Goal: Find contact information: Find contact information

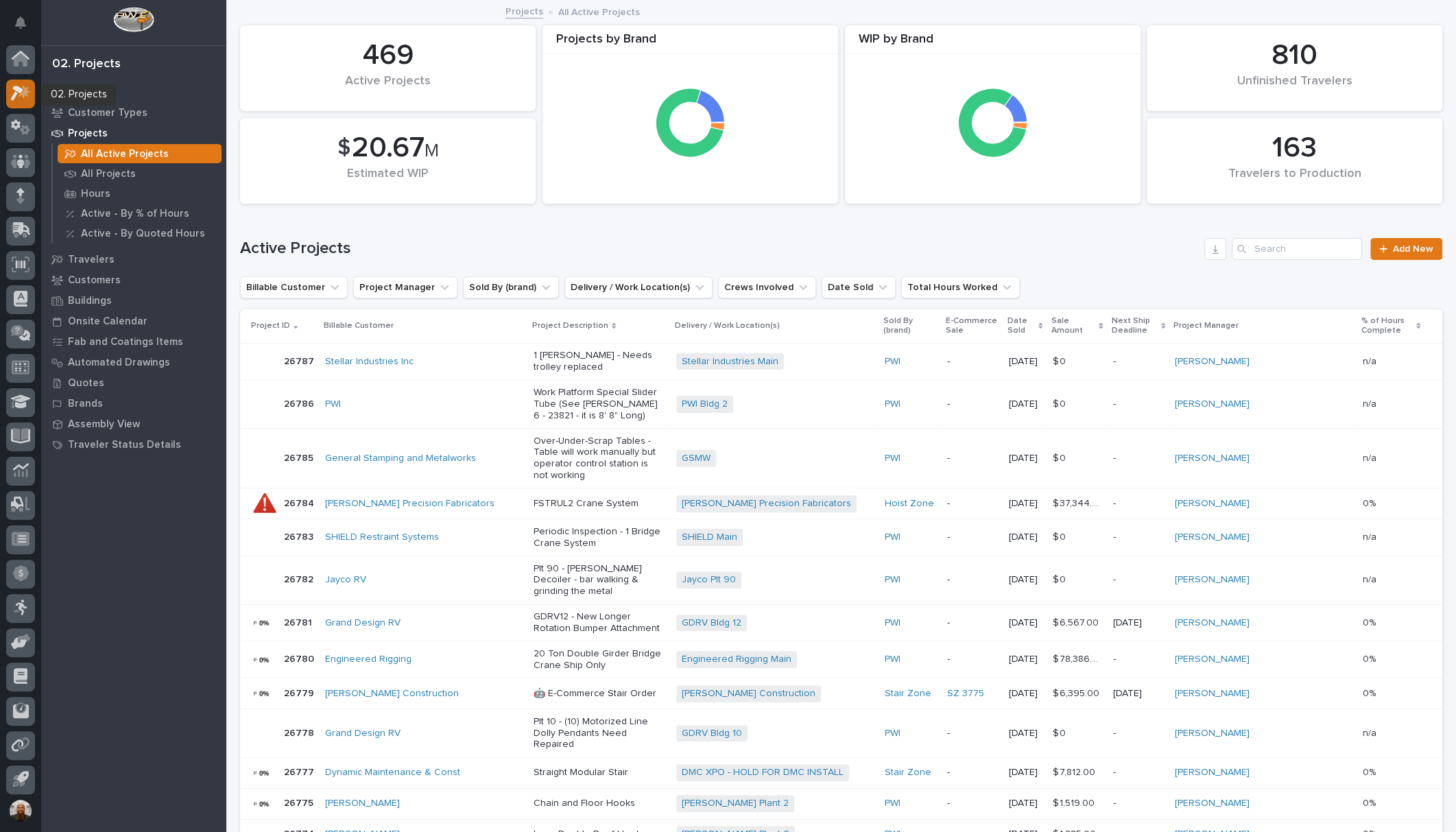
click at [26, 98] on icon at bounding box center [21, 93] width 20 height 16
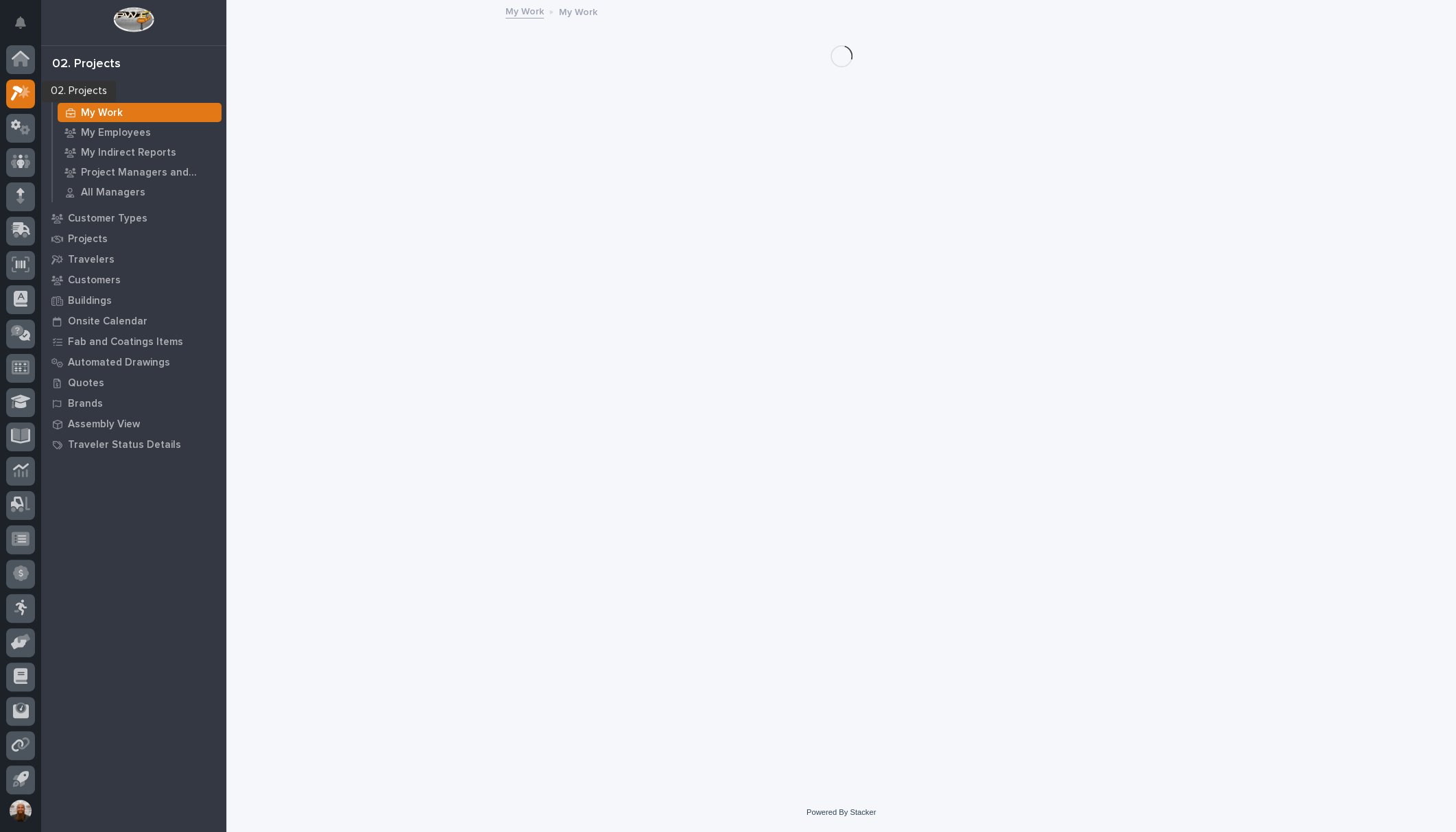
scroll to position [3, 0]
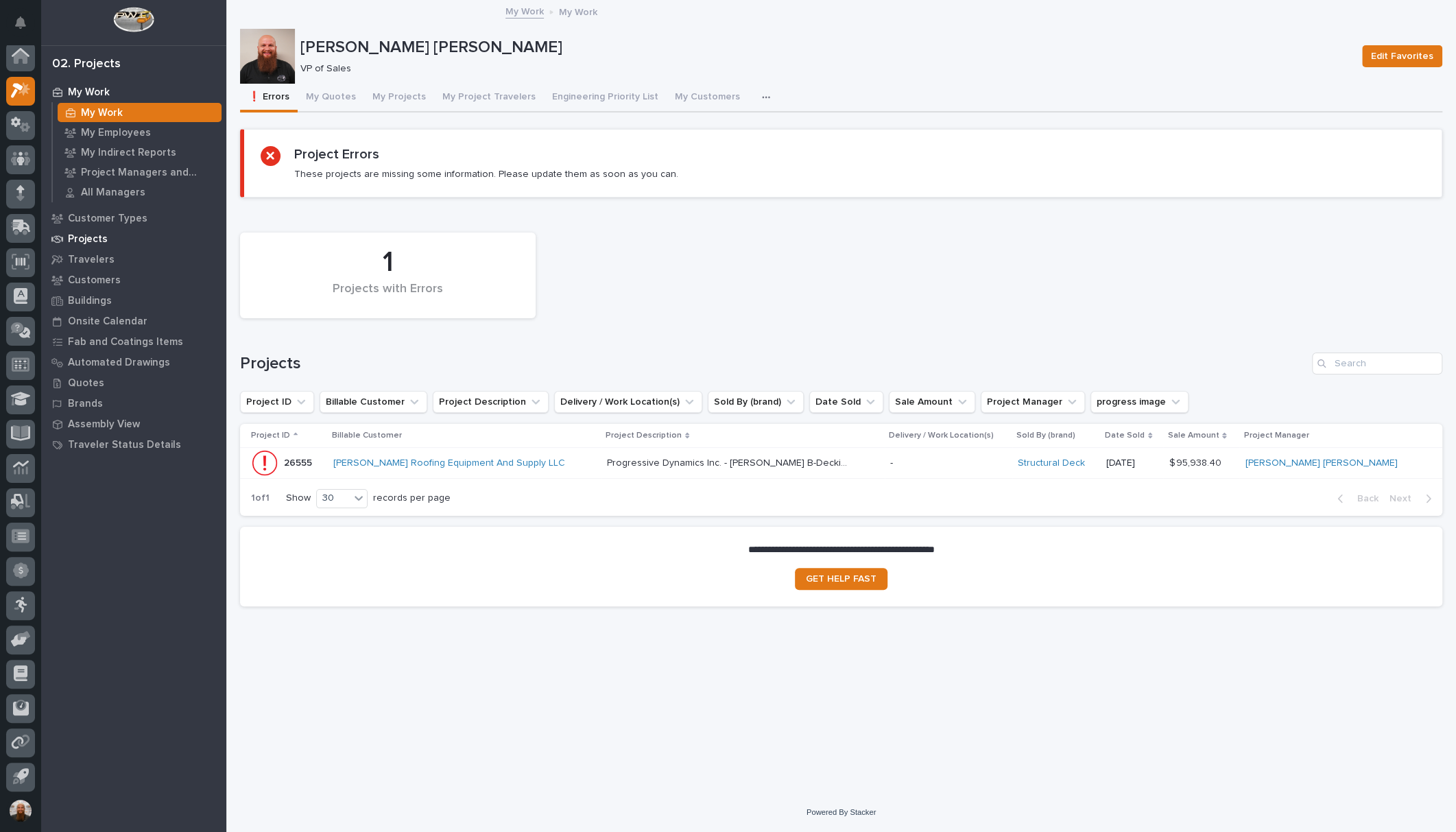
click at [88, 236] on p "Projects" at bounding box center [88, 239] width 40 height 12
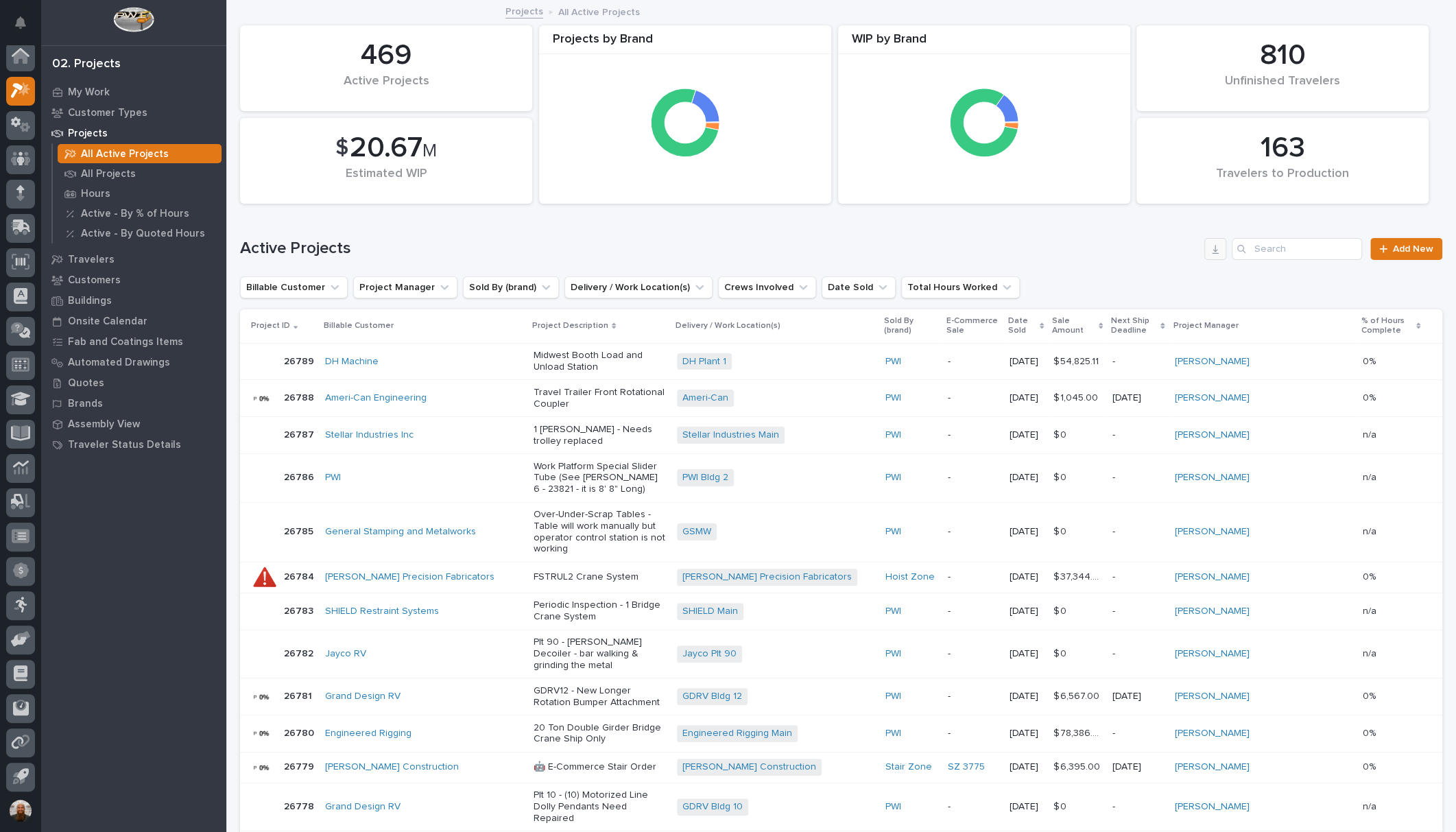
click at [1210, 251] on icon "button" at bounding box center [1215, 249] width 11 height 11
click at [32, 161] on div at bounding box center [21, 162] width 29 height 29
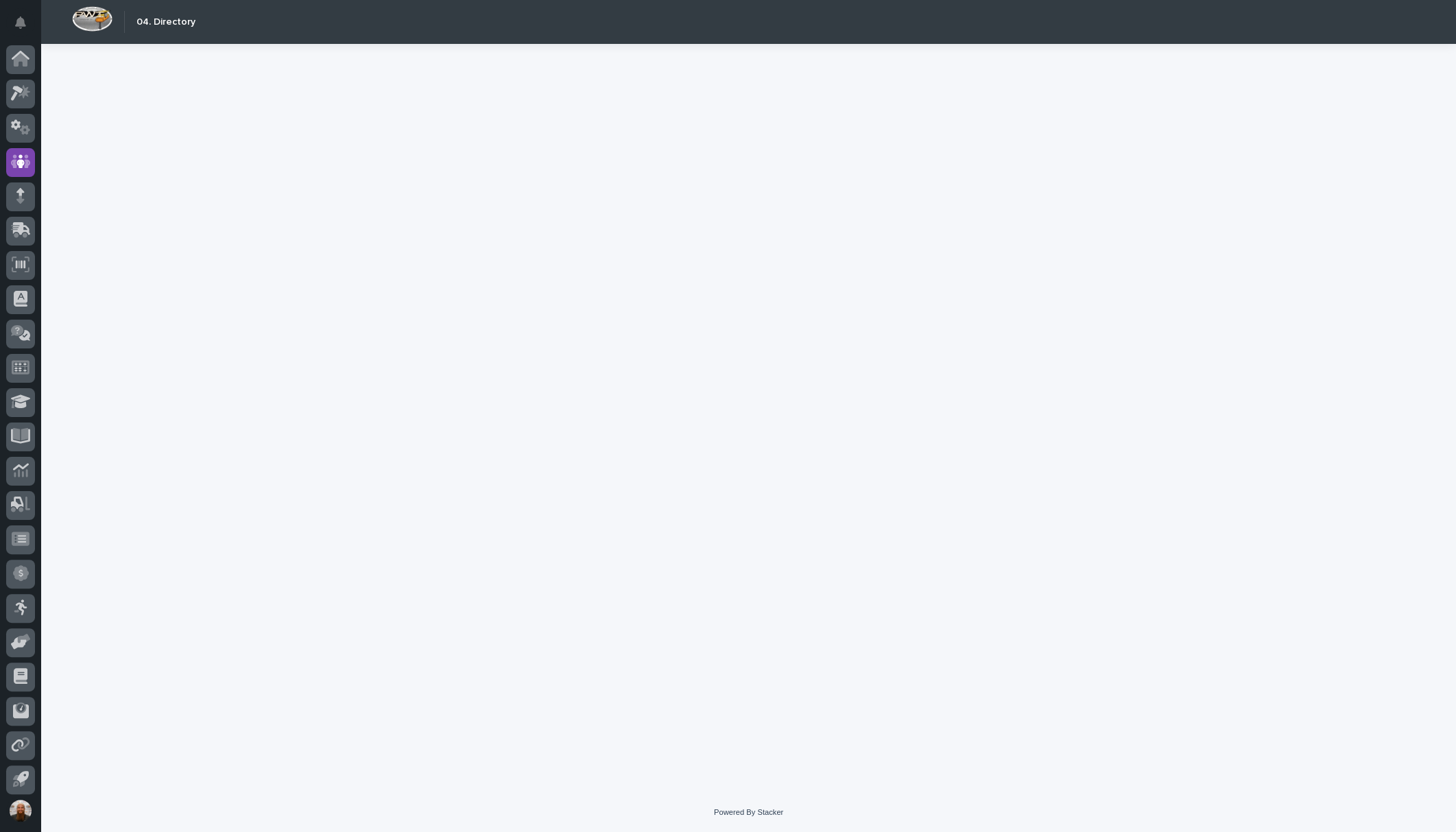
scroll to position [3, 0]
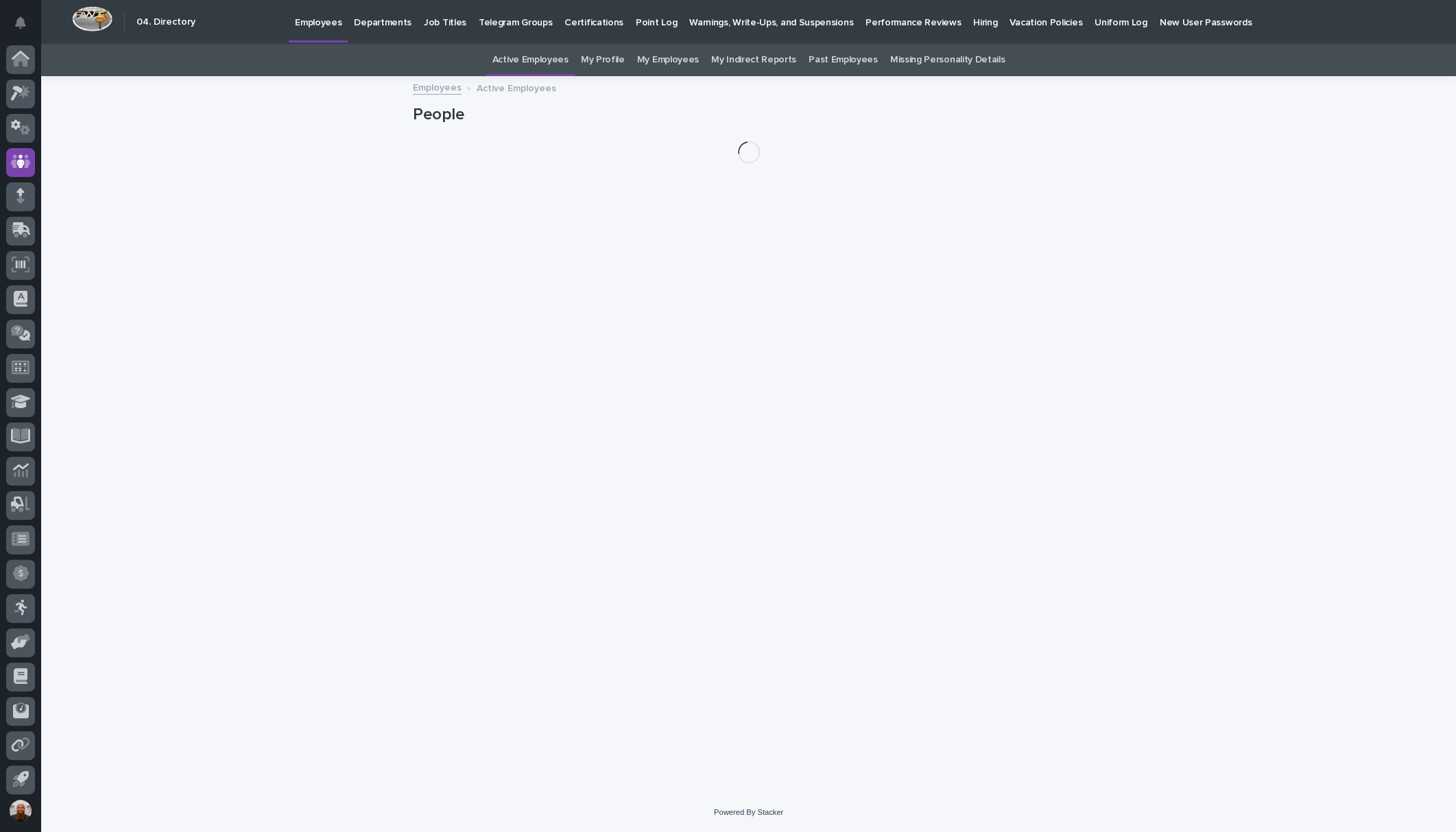
scroll to position [3, 0]
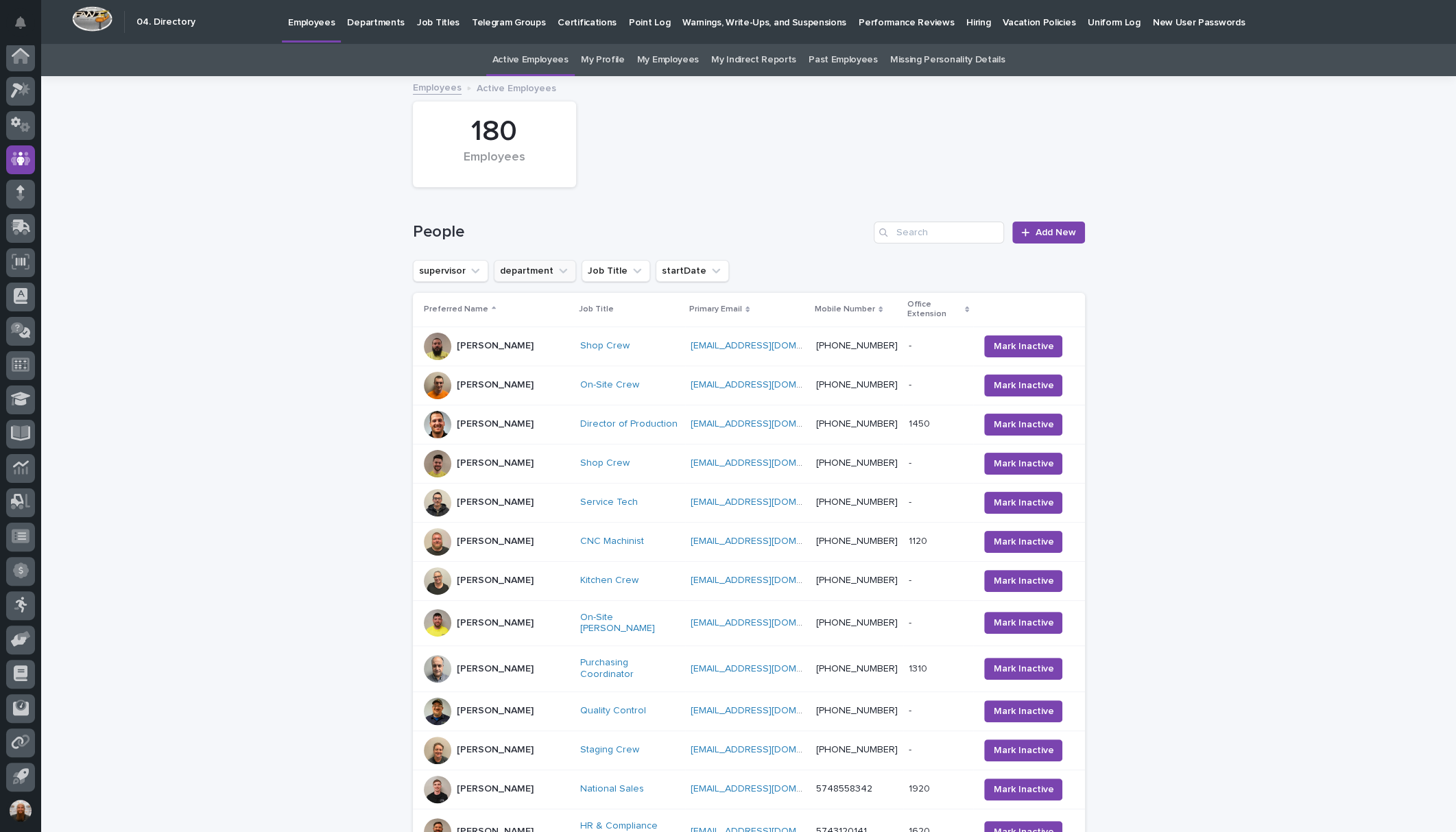
click at [538, 271] on button "department" at bounding box center [535, 270] width 82 height 22
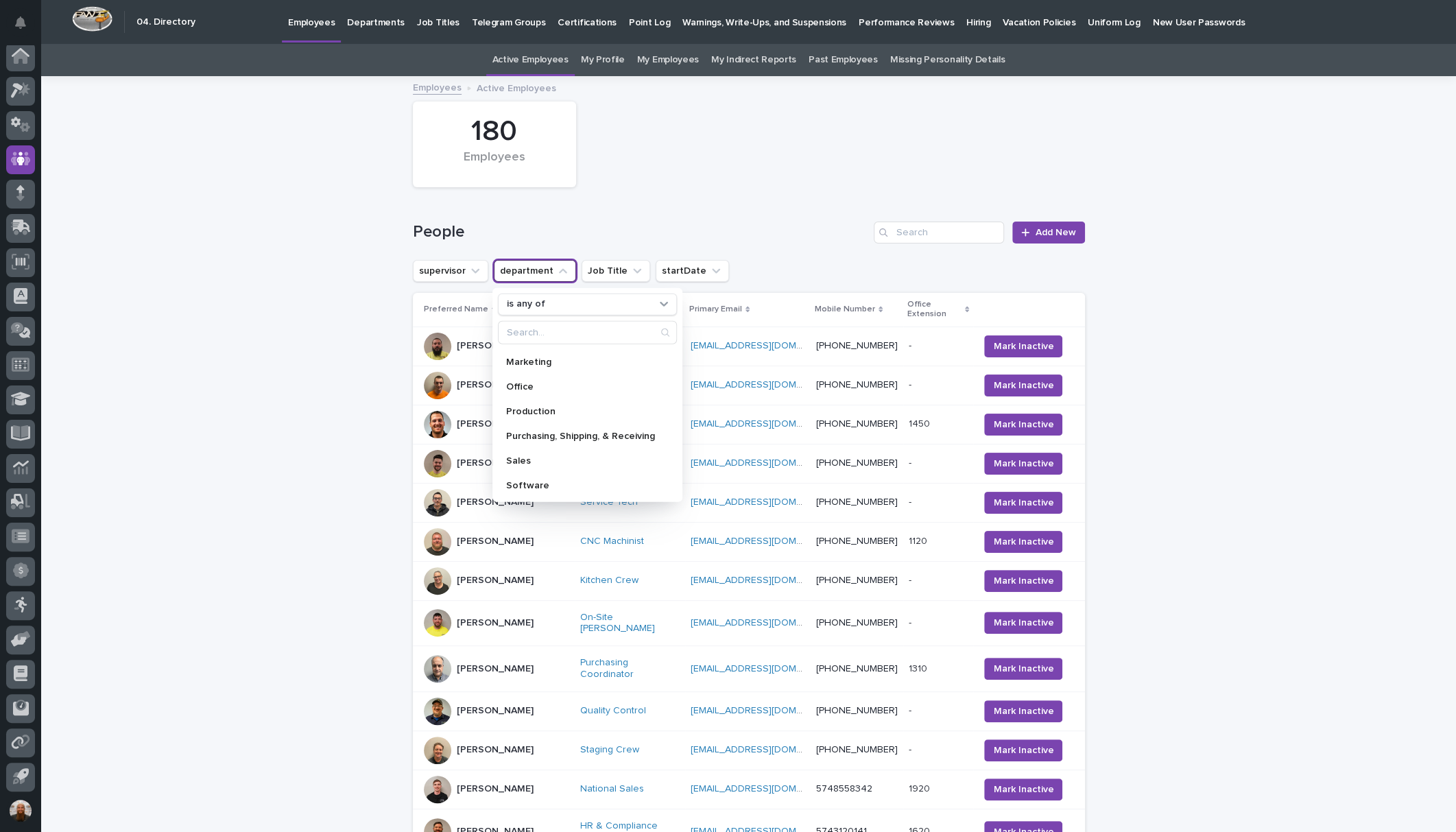
scroll to position [0, 0]
click at [543, 380] on p "Customer Support" at bounding box center [581, 384] width 149 height 10
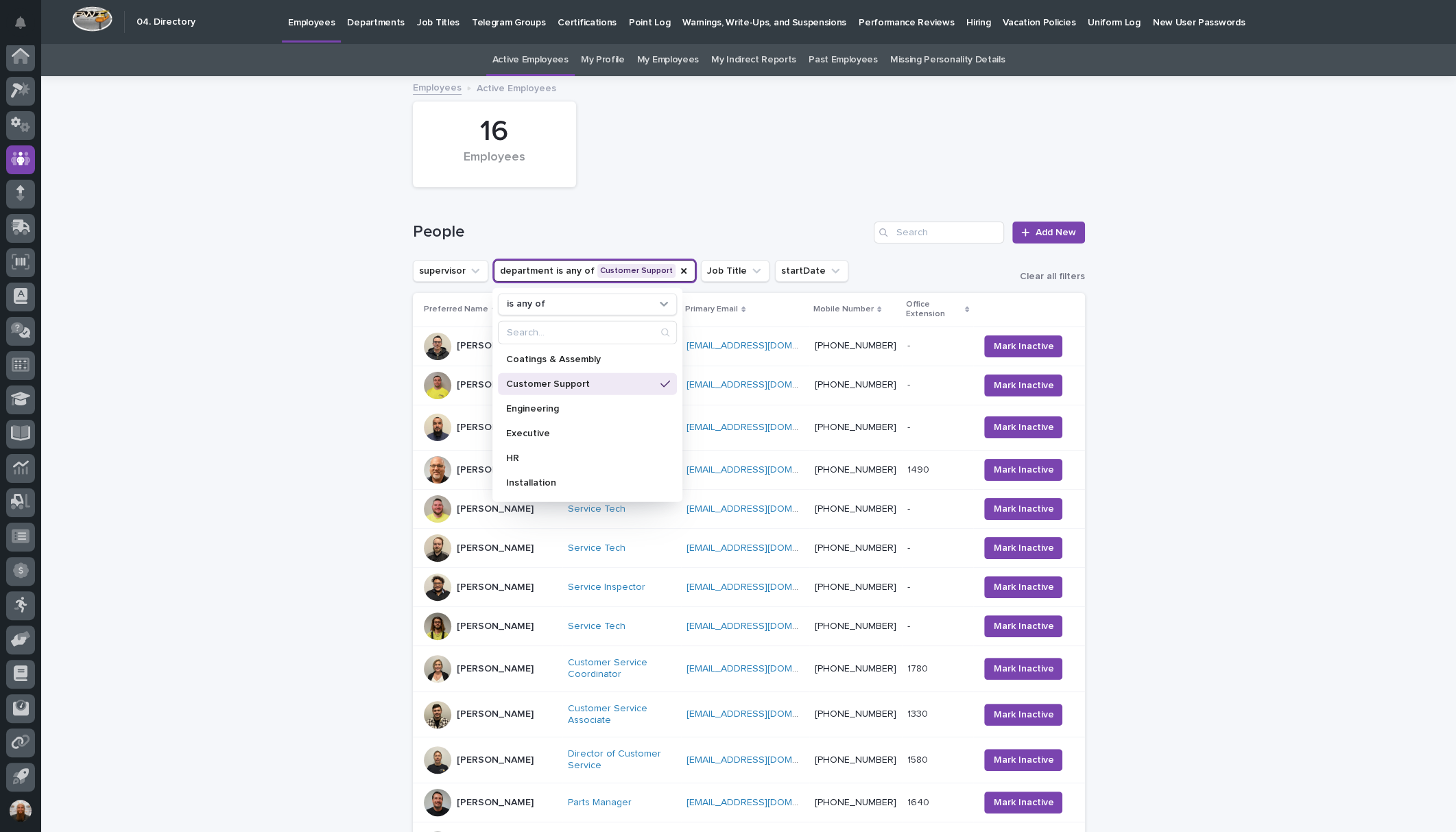
click at [263, 261] on div "Loading... Saving… Loading... Saving… 16 Employees People Add New supervisor de…" at bounding box center [749, 595] width 1415 height 1037
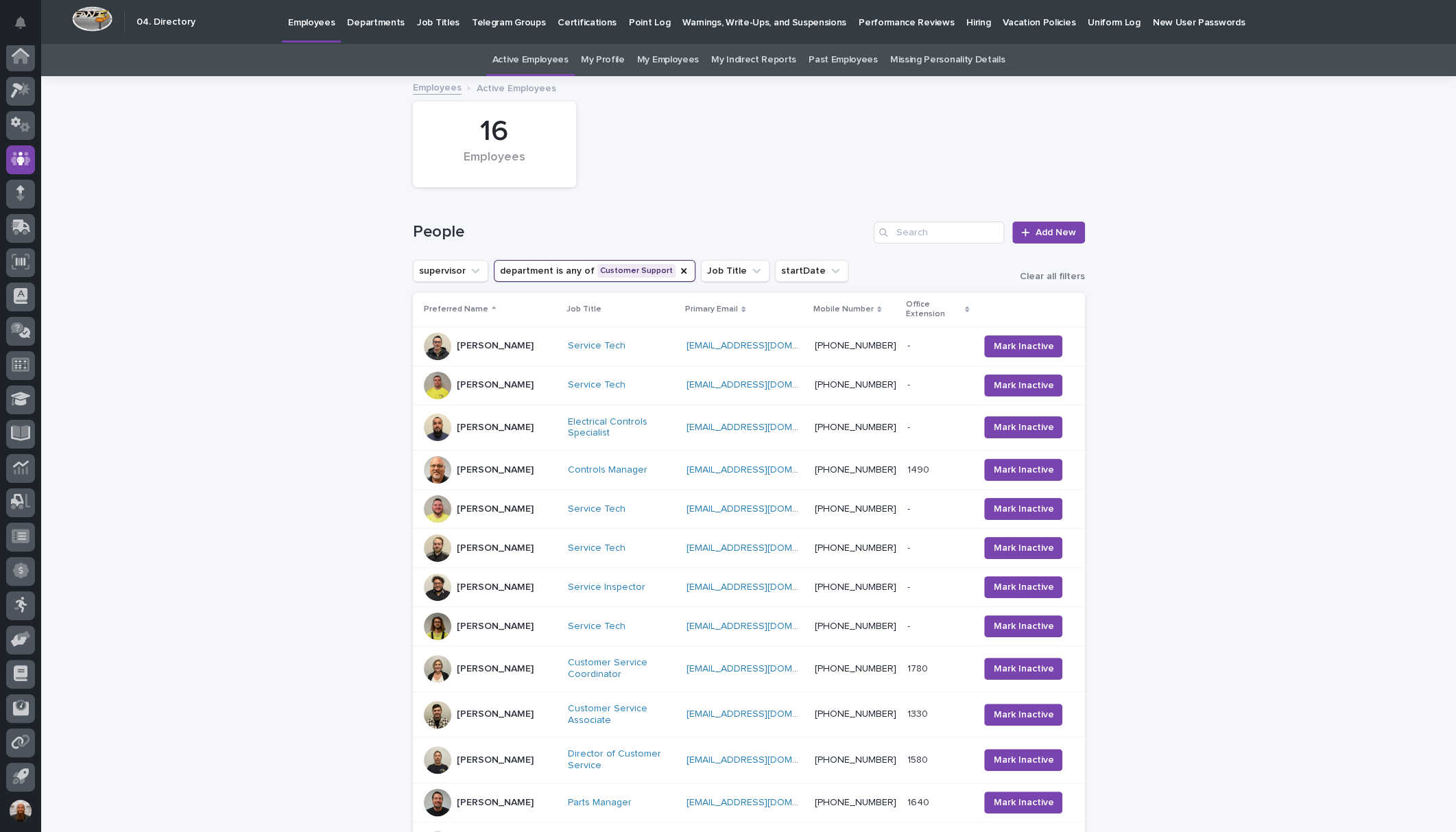
scroll to position [213, 0]
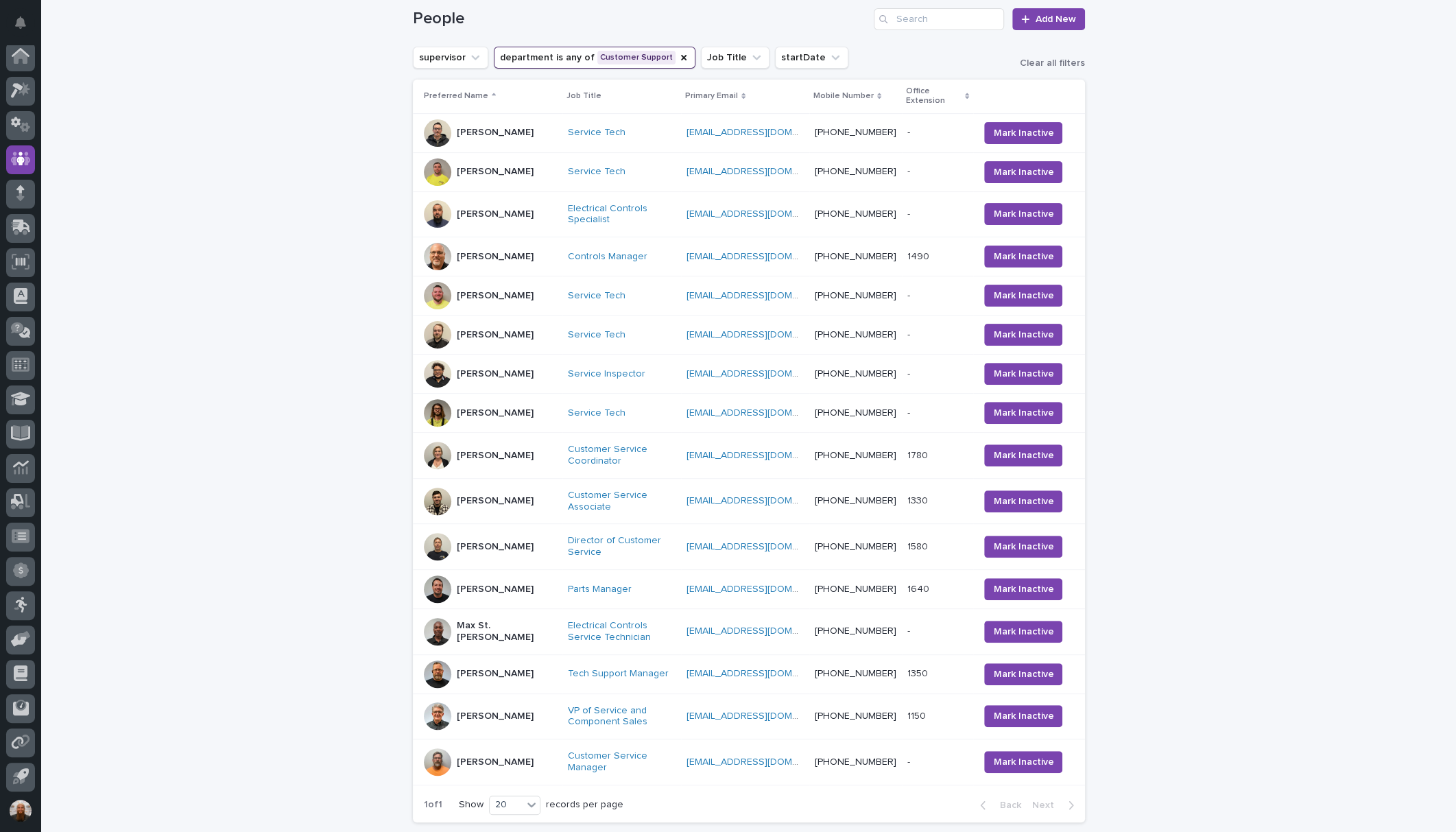
click at [423, 499] on div at bounding box center [437, 501] width 28 height 28
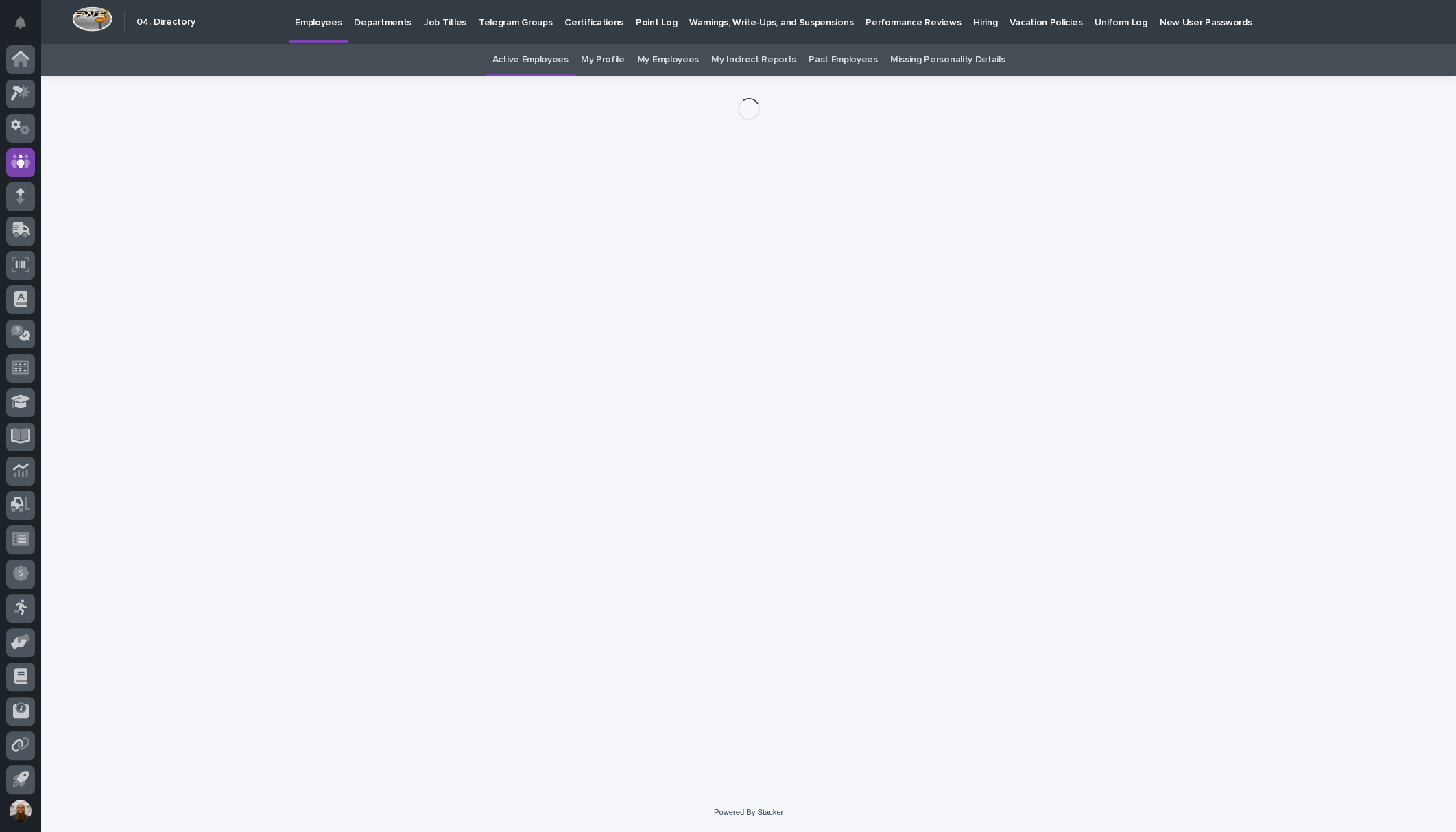
scroll to position [3, 0]
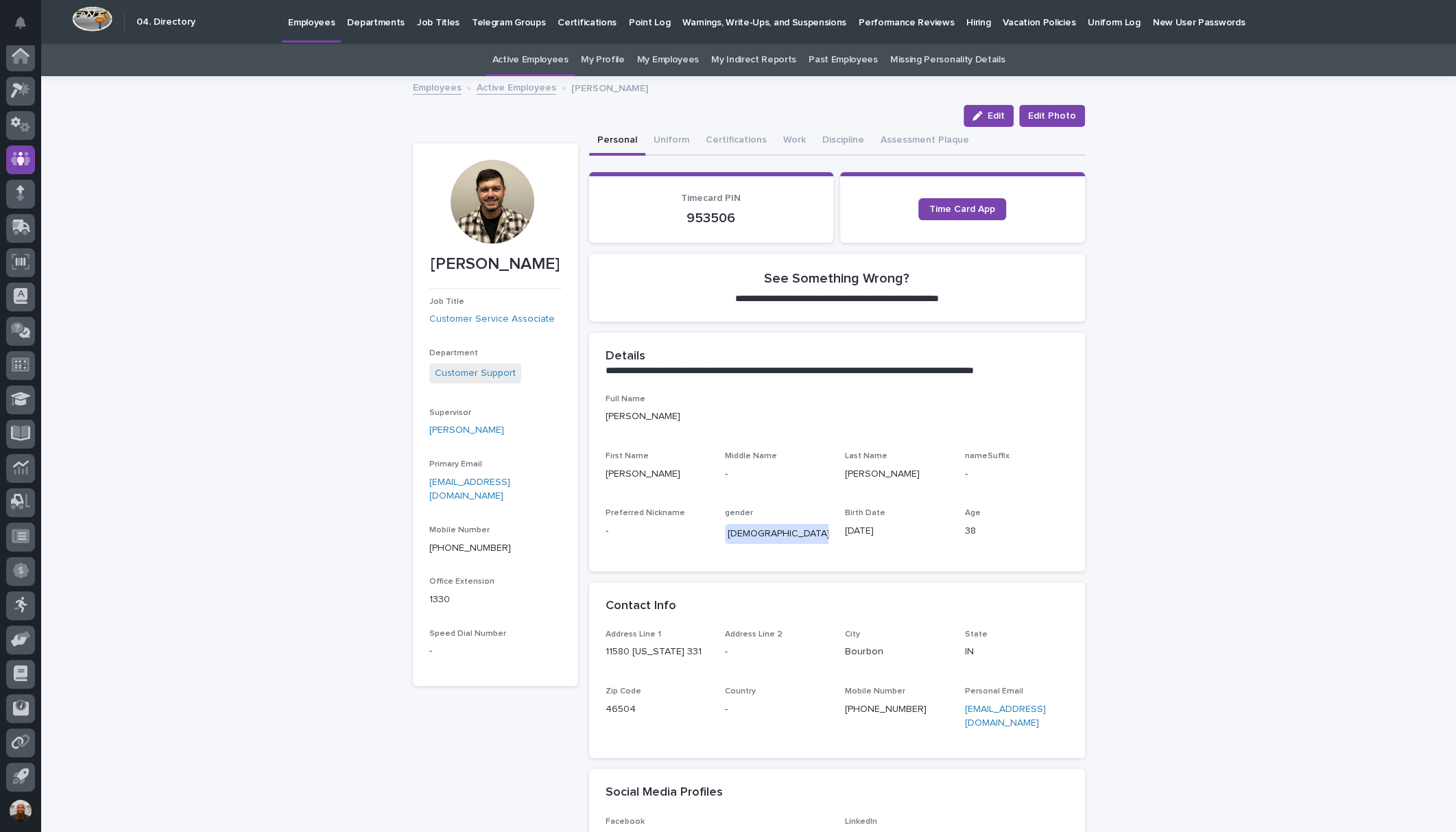
click at [501, 189] on div at bounding box center [492, 202] width 84 height 84
click at [460, 208] on div at bounding box center [492, 202] width 84 height 84
drag, startPoint x: 598, startPoint y: 649, endPoint x: 670, endPoint y: 650, distance: 72.0
click at [670, 650] on p "11580 [US_STATE] 331" at bounding box center [657, 651] width 103 height 14
copy p "11580 [US_STATE] 331"
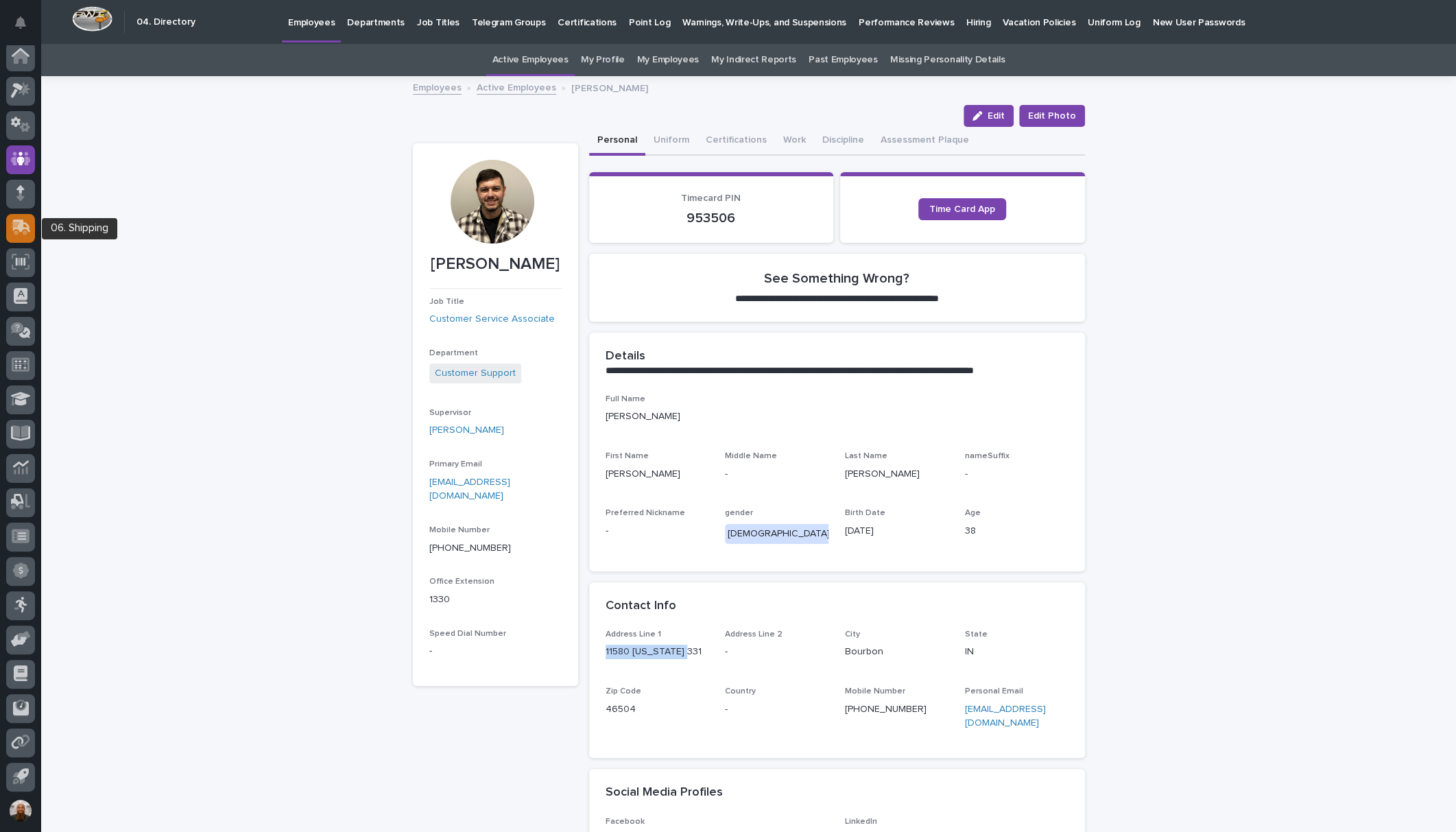
click at [16, 216] on div at bounding box center [21, 228] width 29 height 29
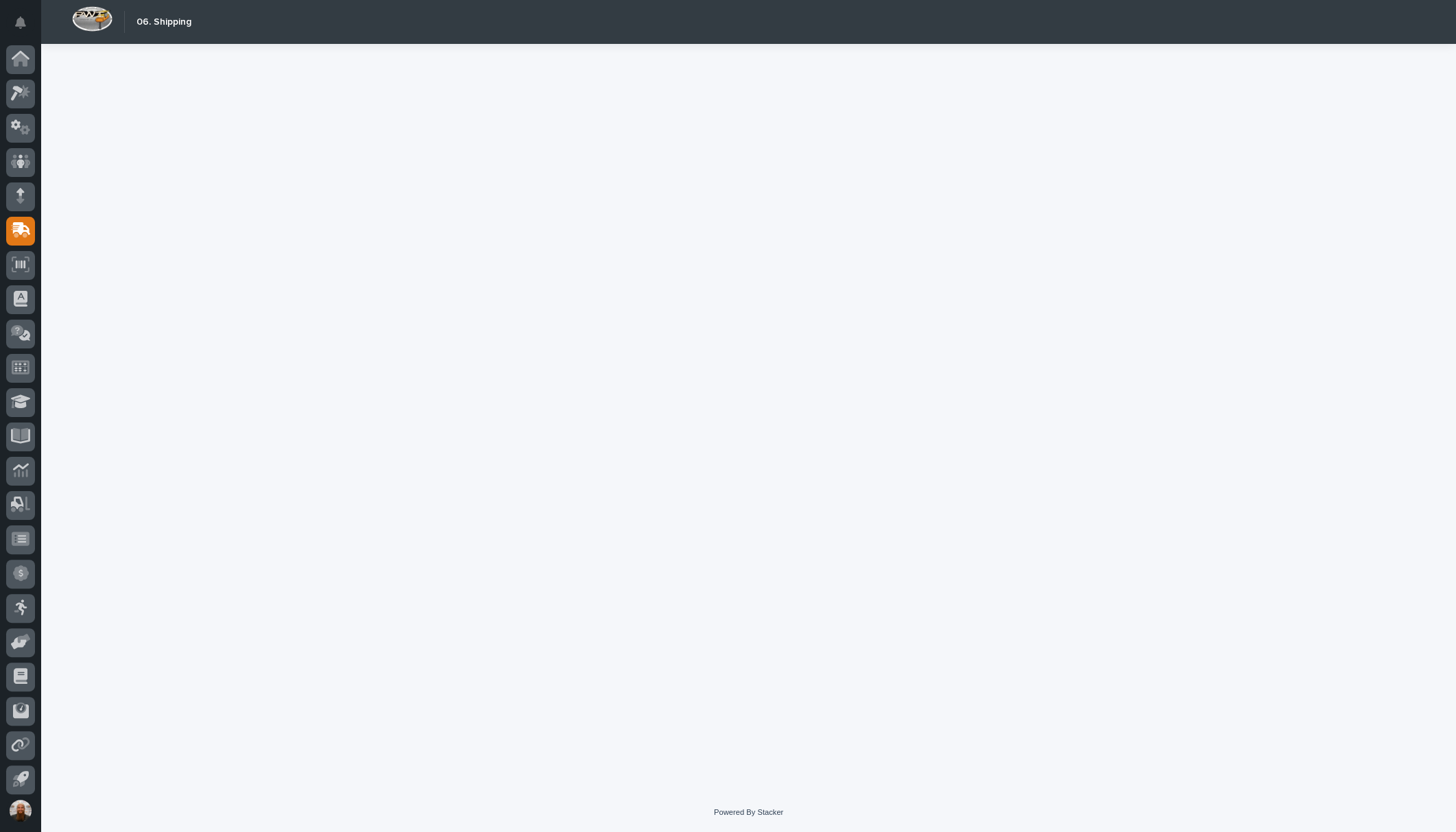
scroll to position [3, 0]
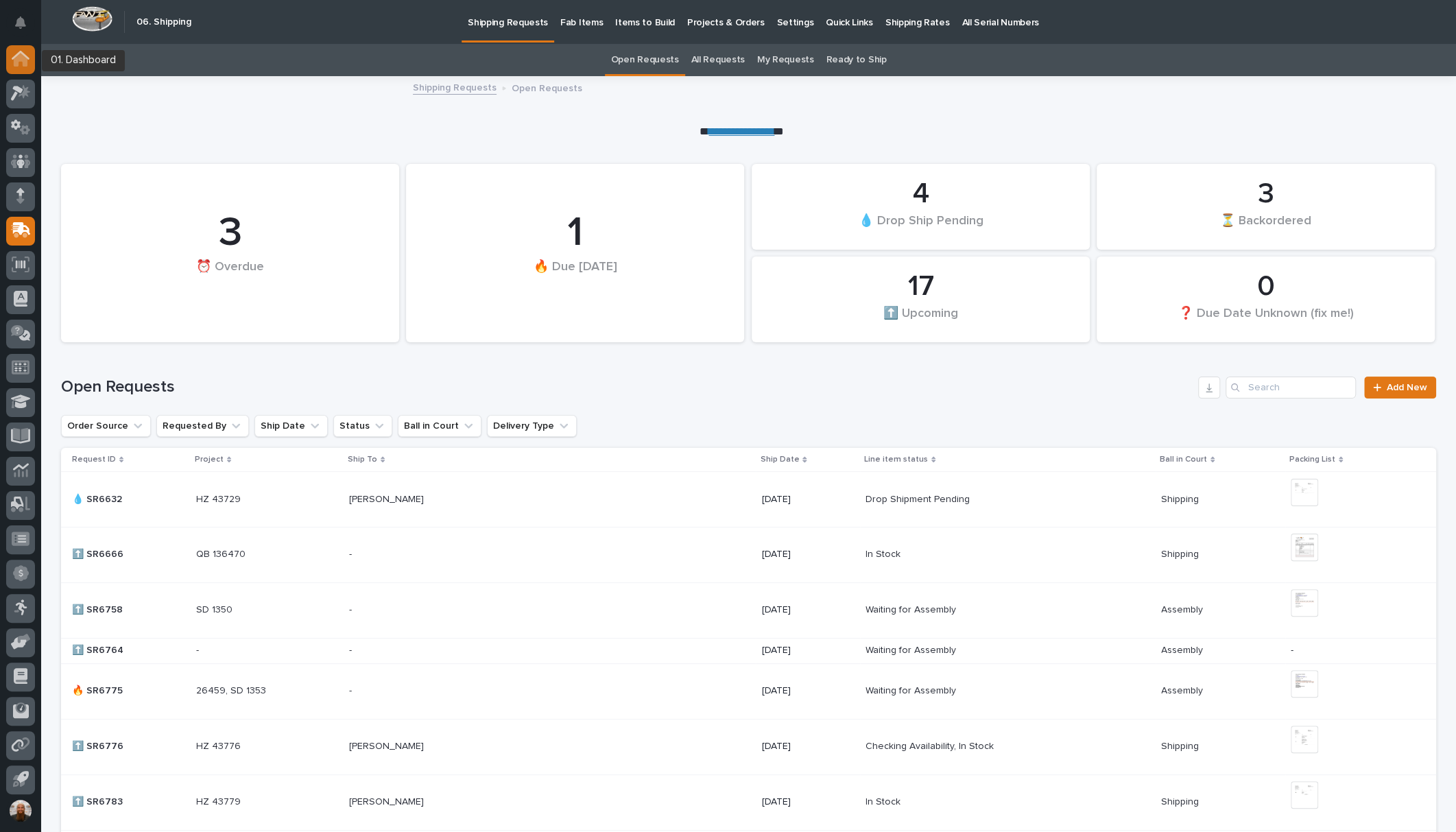
click at [19, 63] on icon at bounding box center [20, 59] width 18 height 16
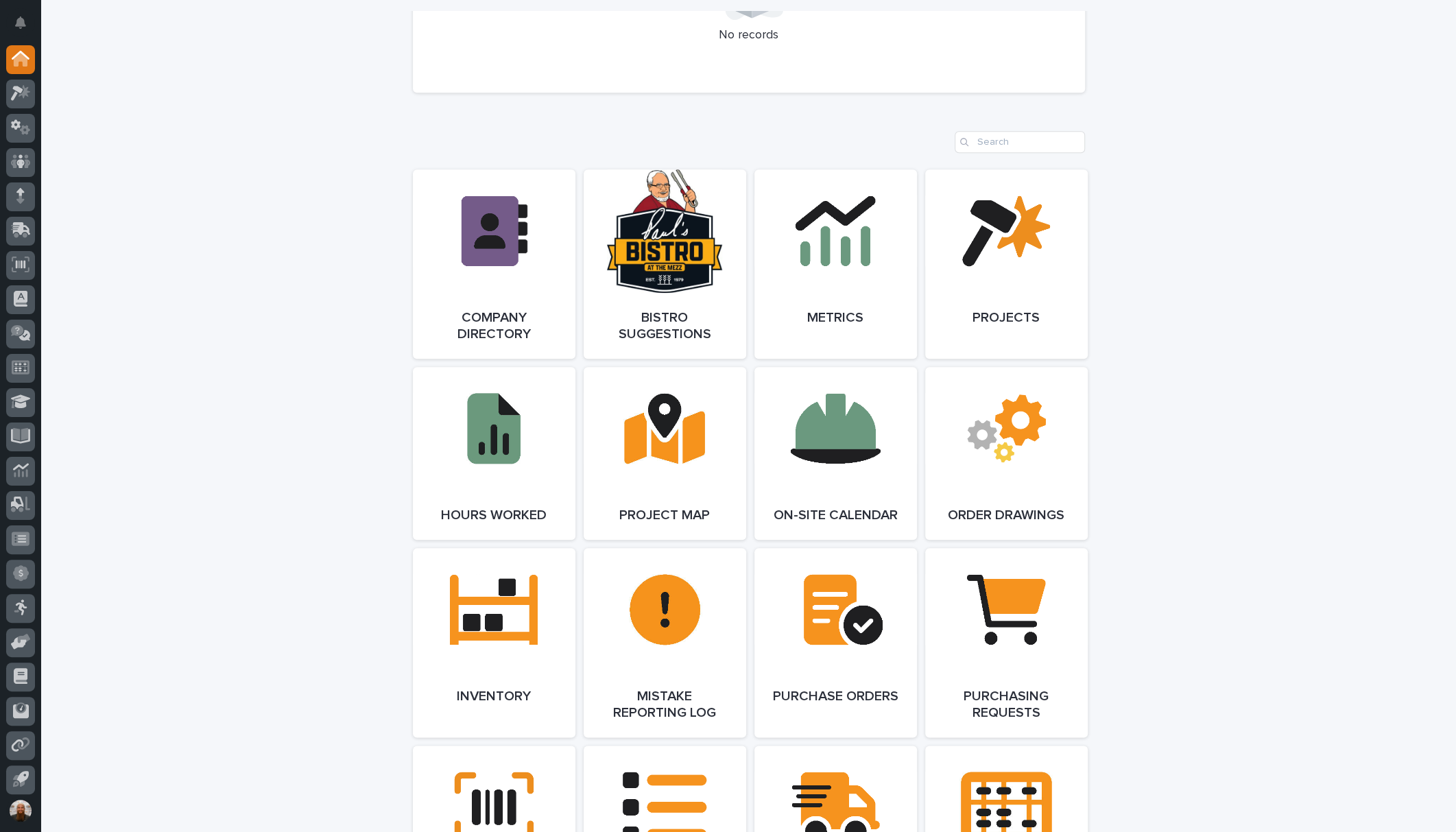
scroll to position [1280, 0]
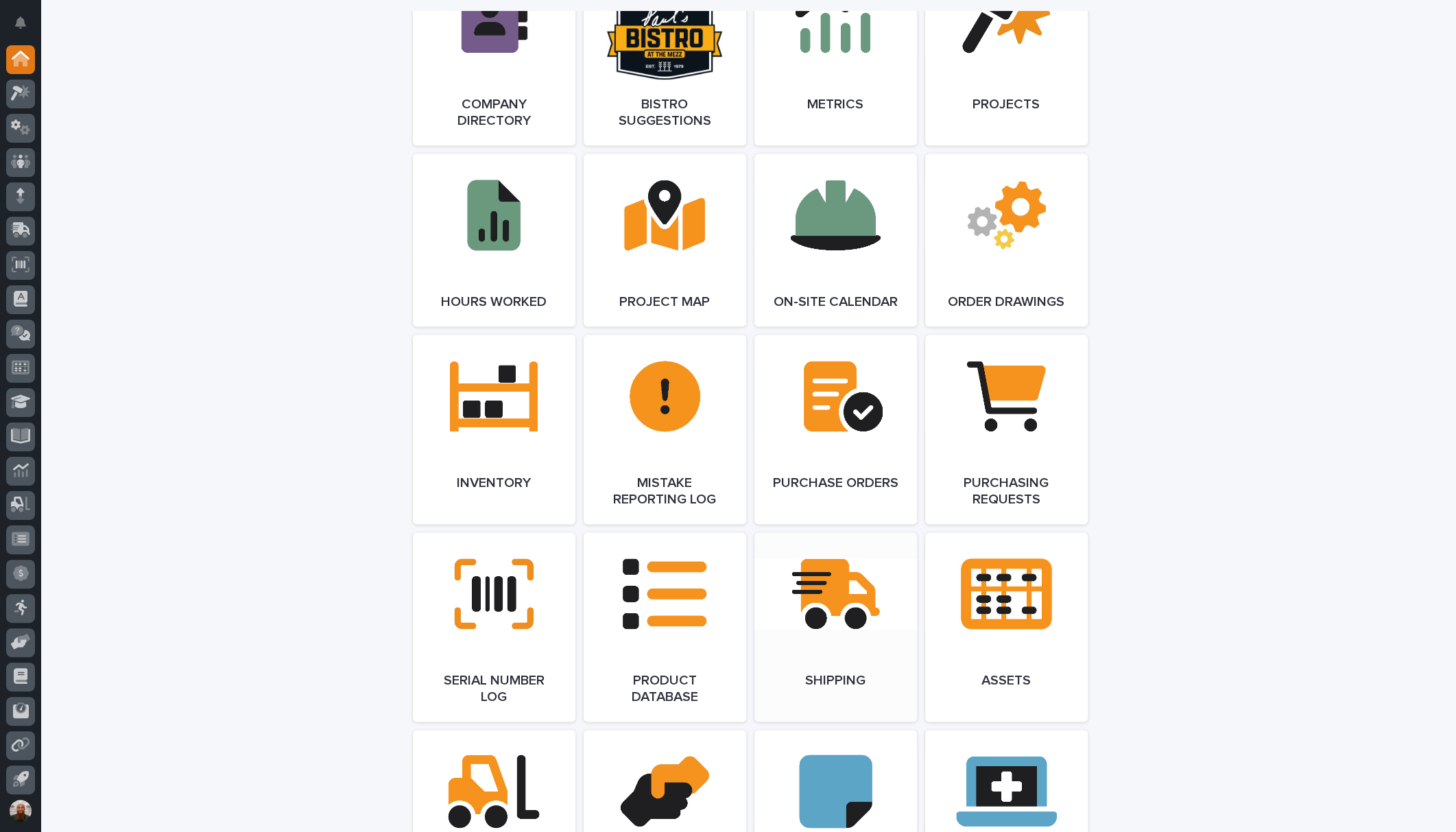
click at [790, 612] on link "Open Link" at bounding box center [835, 626] width 162 height 189
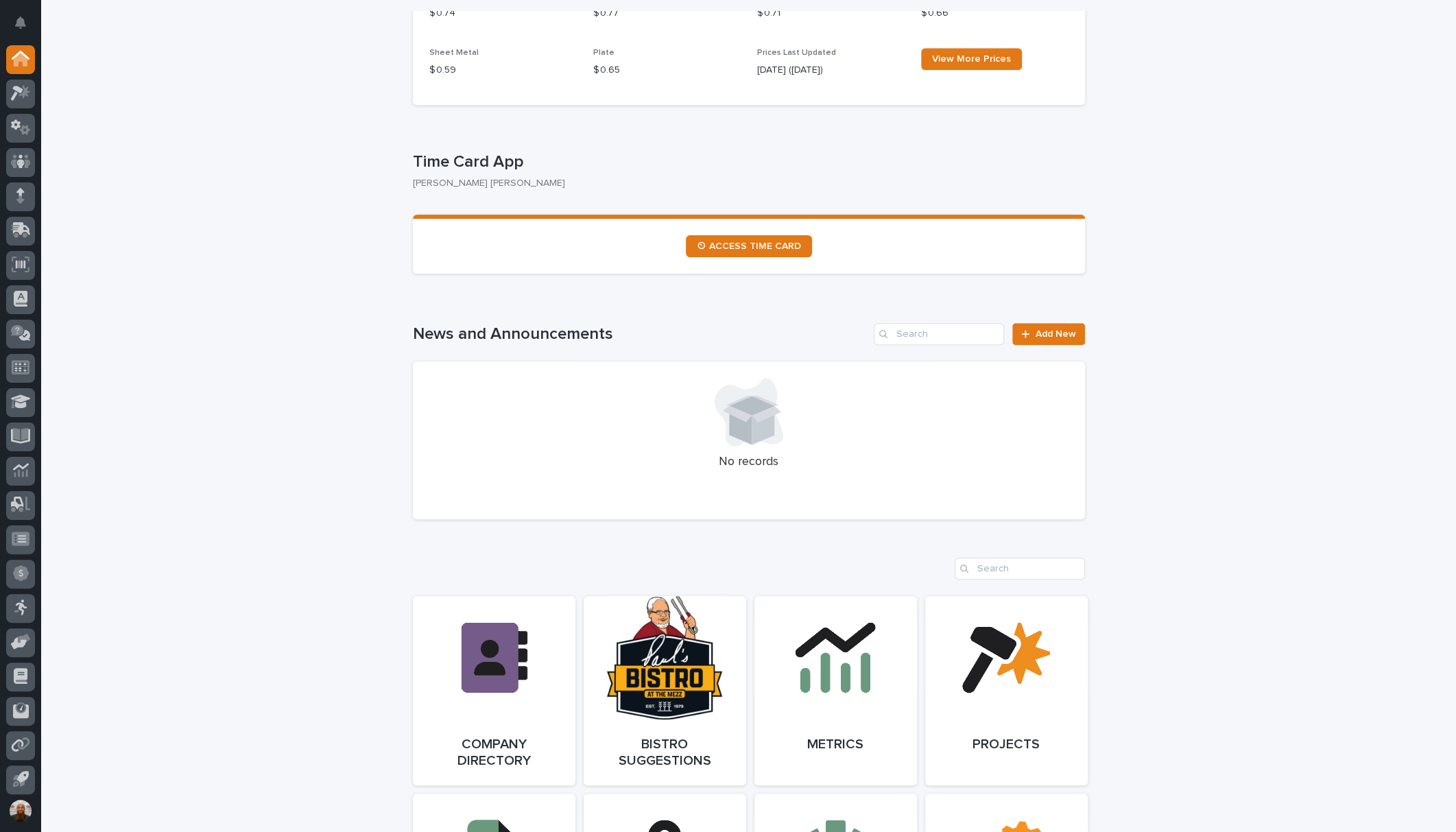
scroll to position [1066, 0]
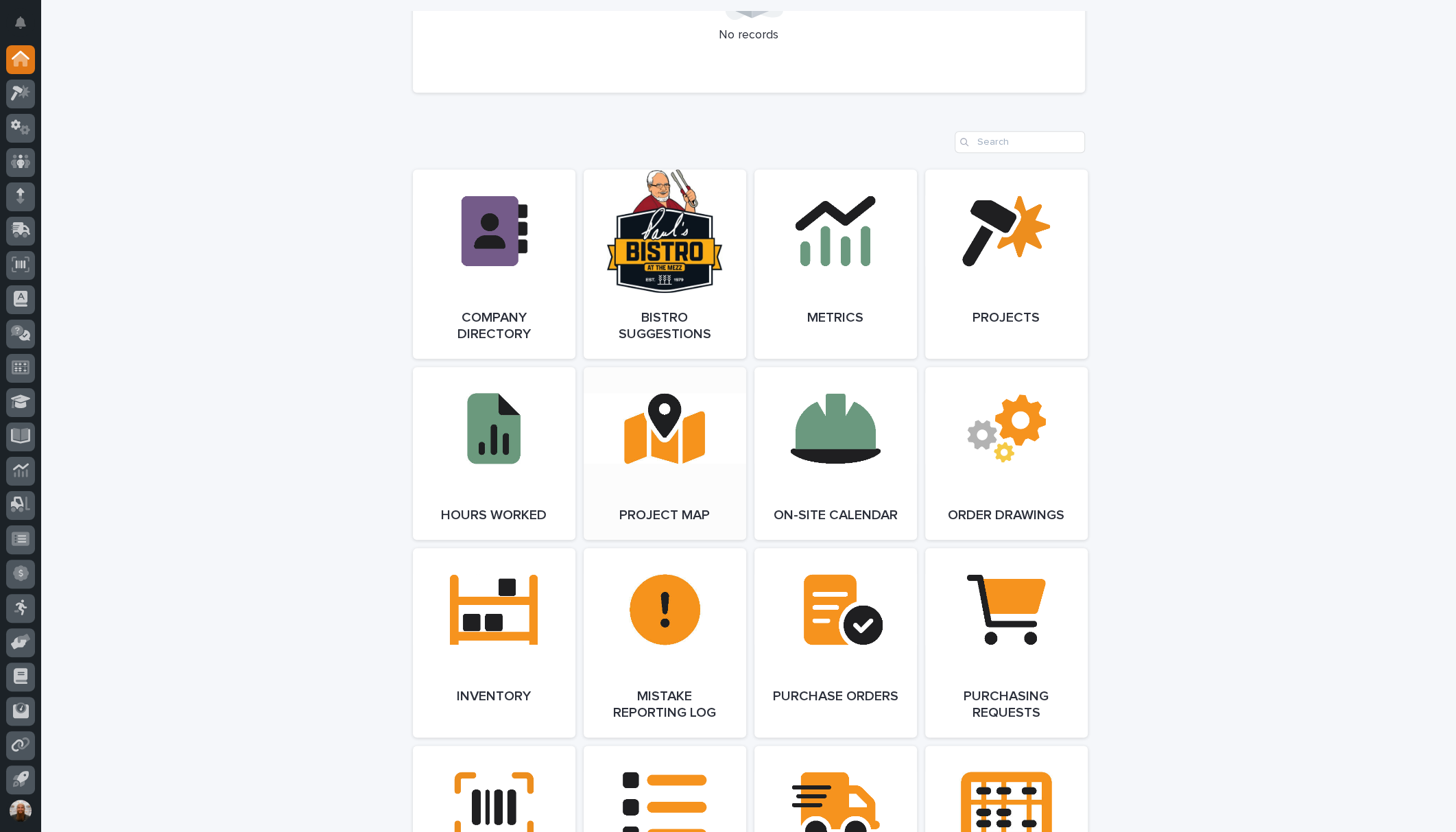
click at [645, 467] on link "Open Link" at bounding box center [664, 453] width 162 height 173
